Goal: Find specific page/section: Find specific page/section

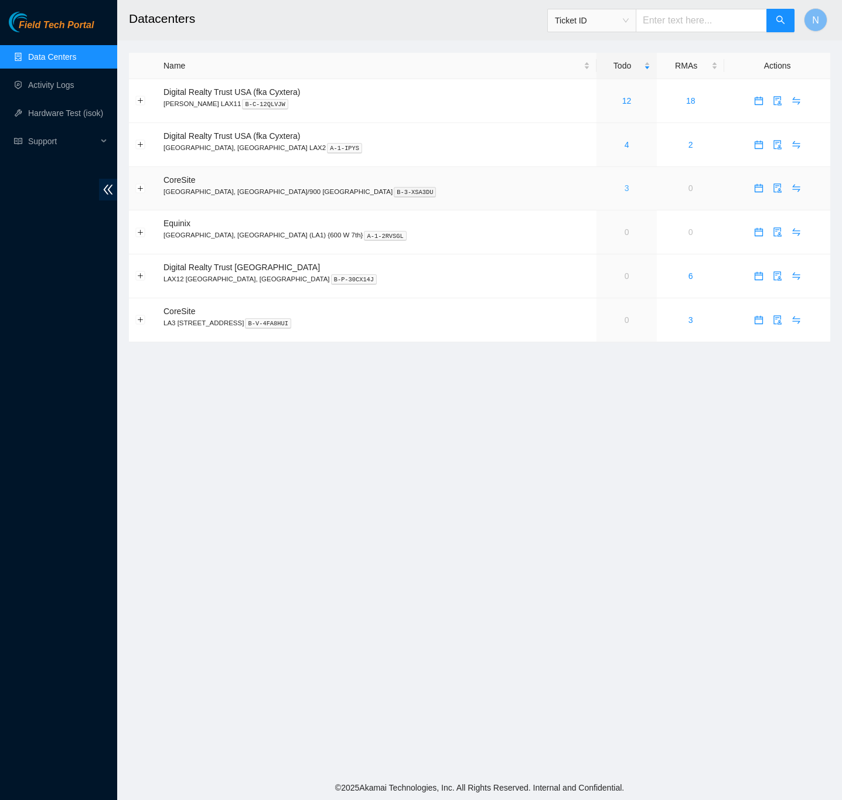
click at [625, 192] on link "3" at bounding box center [627, 187] width 5 height 9
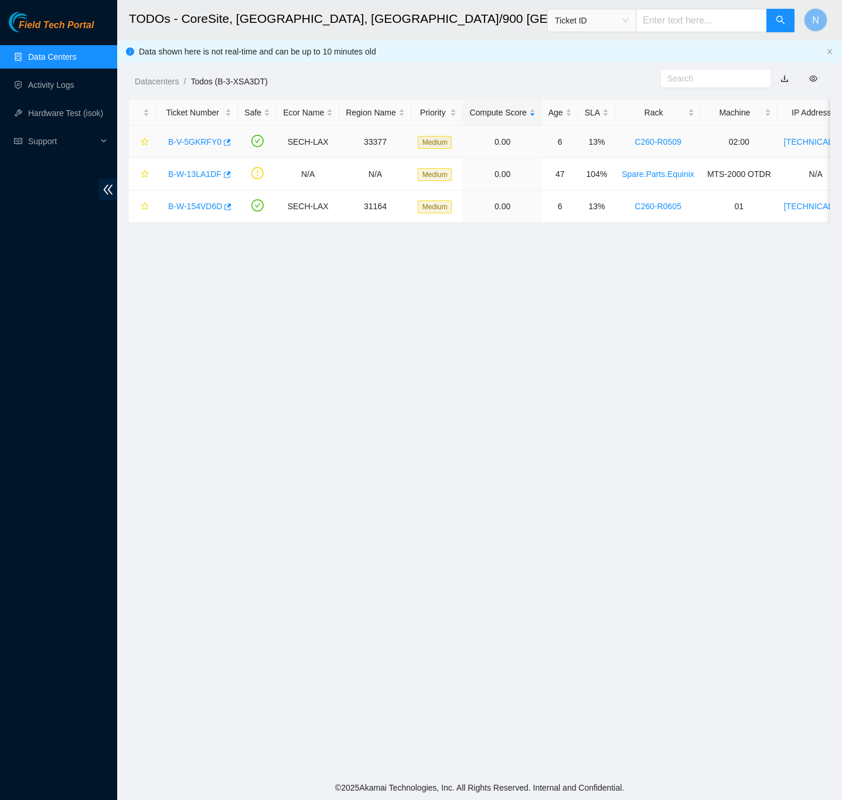
click at [206, 143] on link "B-V-5GKRFY0" at bounding box center [194, 141] width 53 height 9
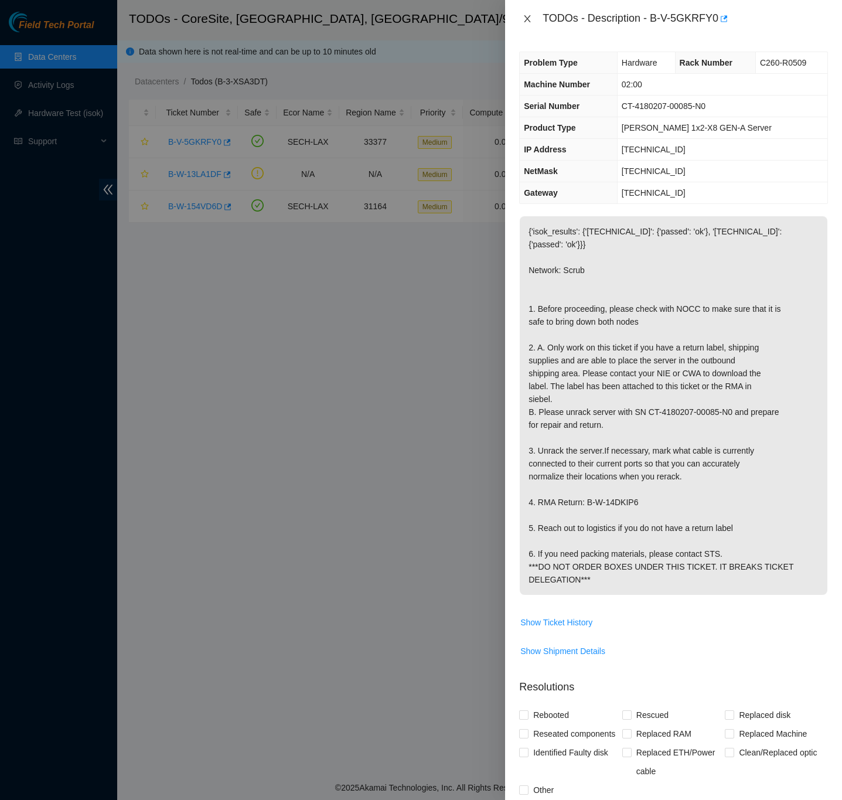
click at [526, 14] on icon "close" at bounding box center [527, 18] width 9 height 9
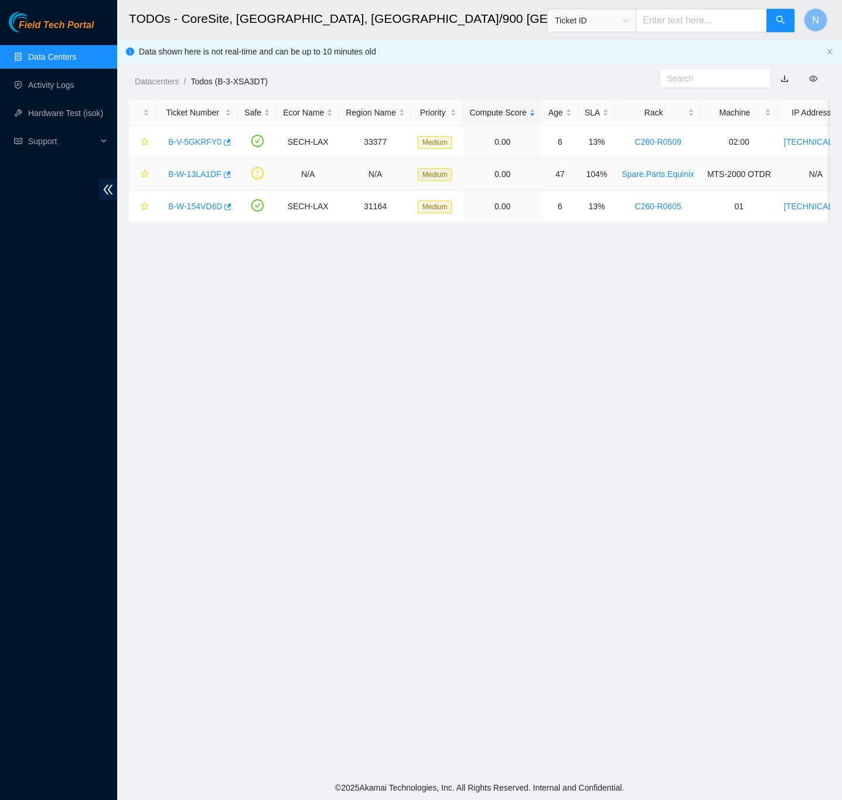
click at [196, 174] on link "B-W-13LA1DF" at bounding box center [194, 173] width 53 height 9
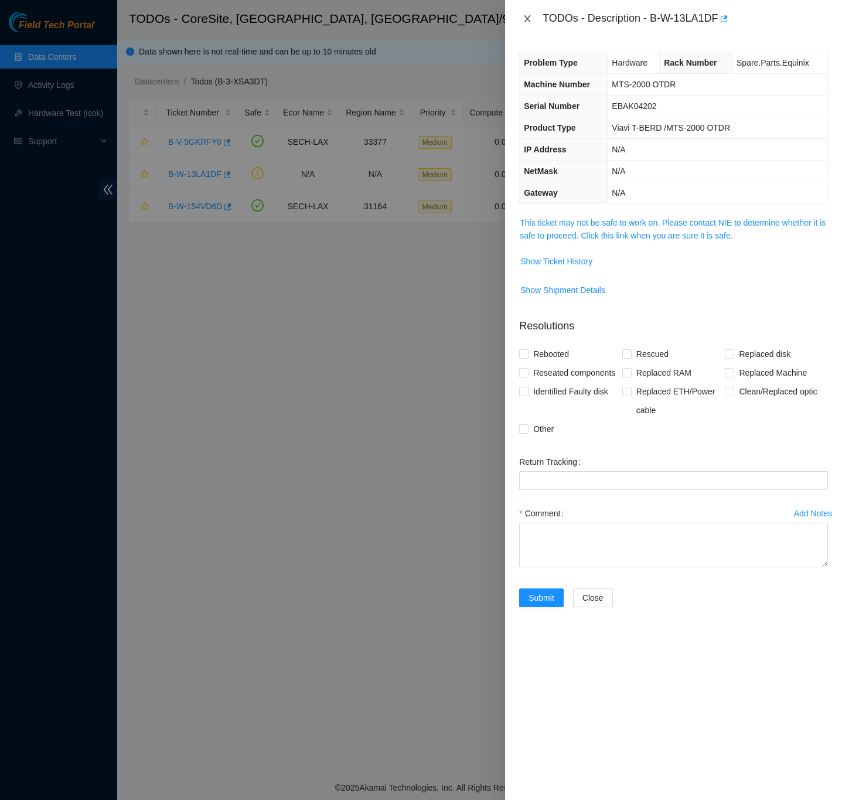
click at [527, 19] on icon "close" at bounding box center [528, 18] width 6 height 7
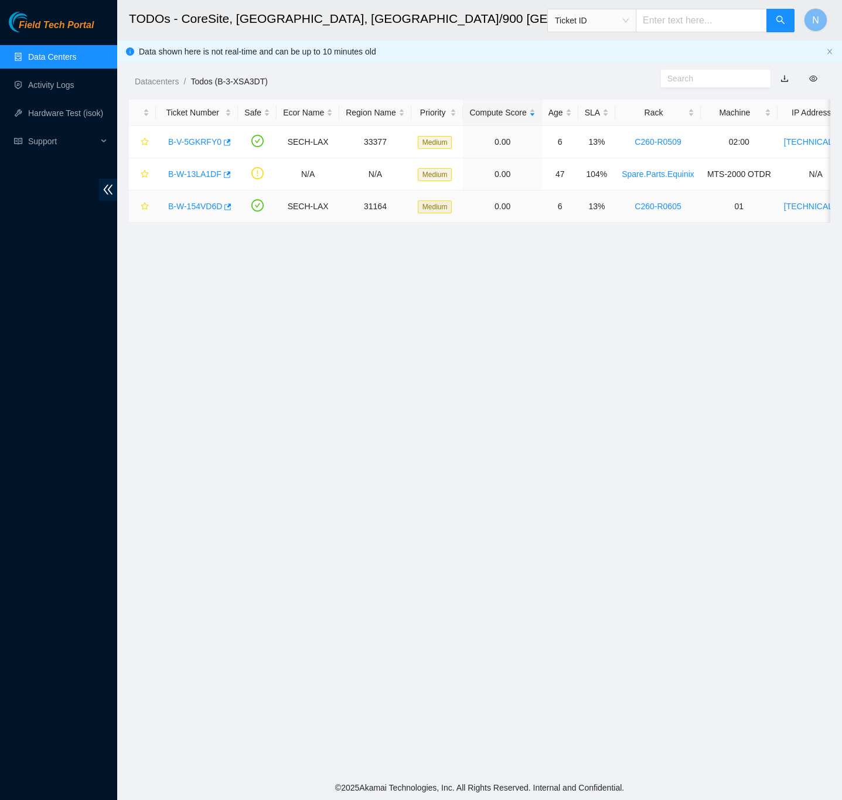
click at [202, 206] on link "B-W-154VD6D" at bounding box center [195, 206] width 54 height 9
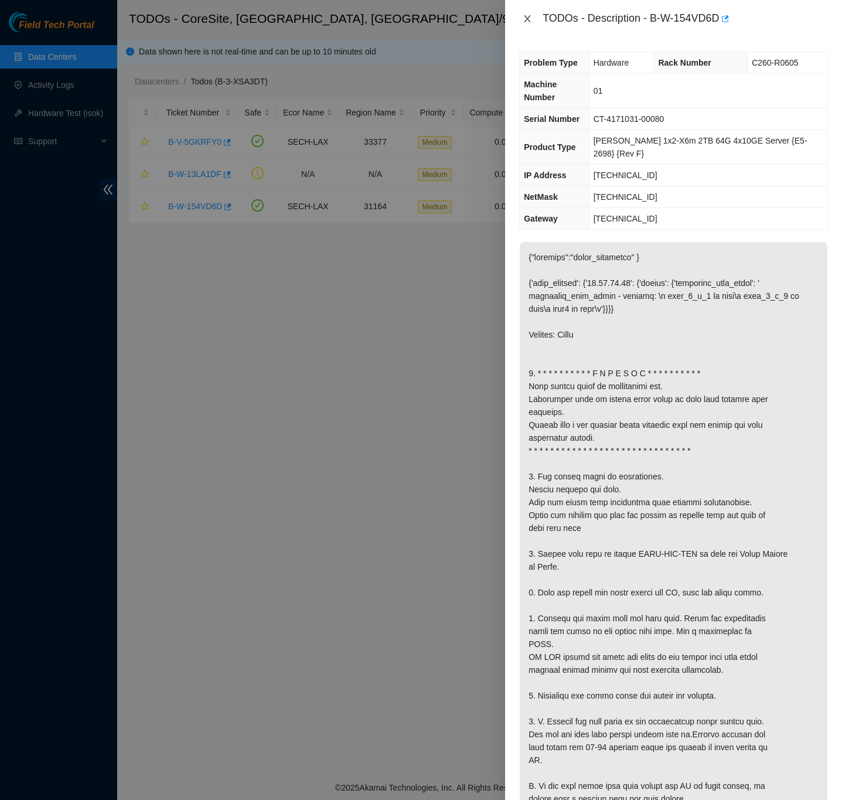
click at [526, 20] on icon "close" at bounding box center [528, 18] width 6 height 7
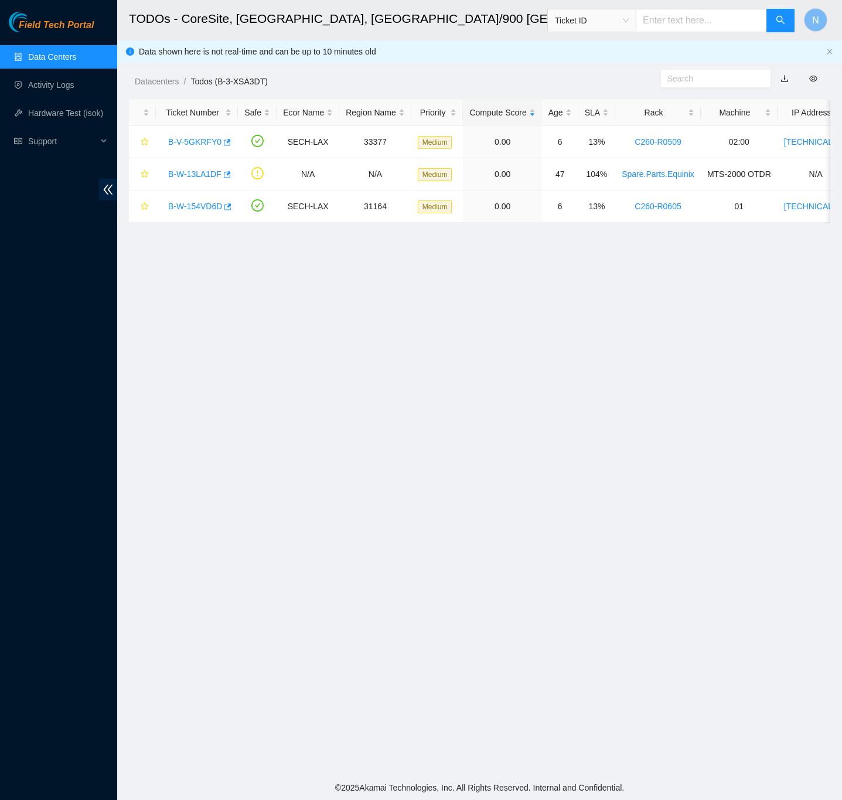
click at [45, 52] on link "Data Centers" at bounding box center [52, 56] width 48 height 9
